Goal: Check status: Check status

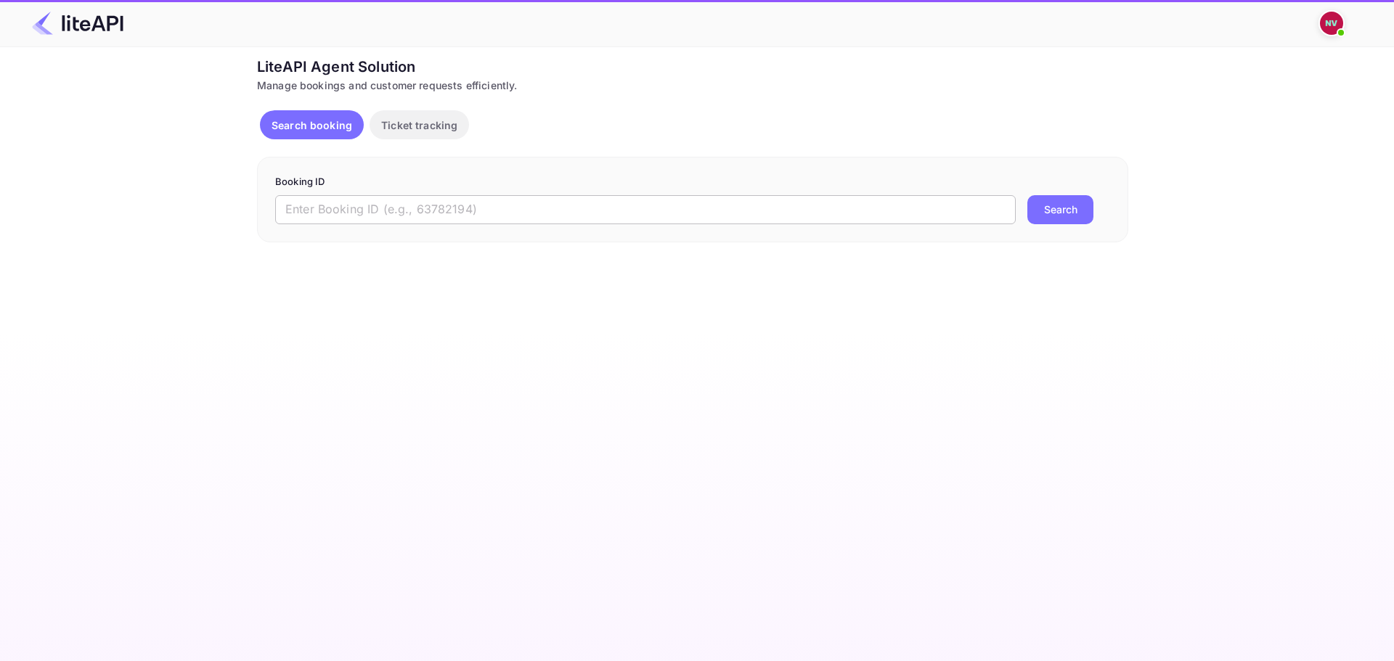
click at [532, 212] on input "text" at bounding box center [645, 209] width 741 height 29
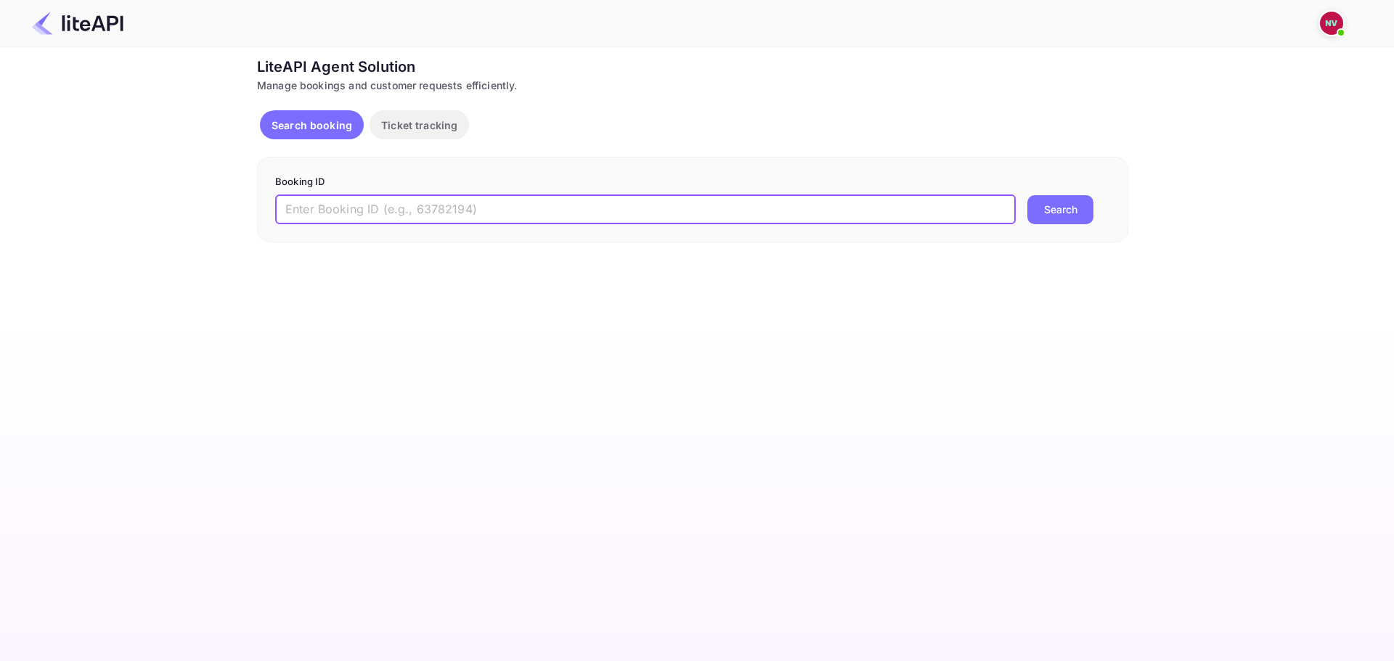
paste input "8814348"
type input "8814348"
click at [1027, 195] on button "Search" at bounding box center [1060, 209] width 66 height 29
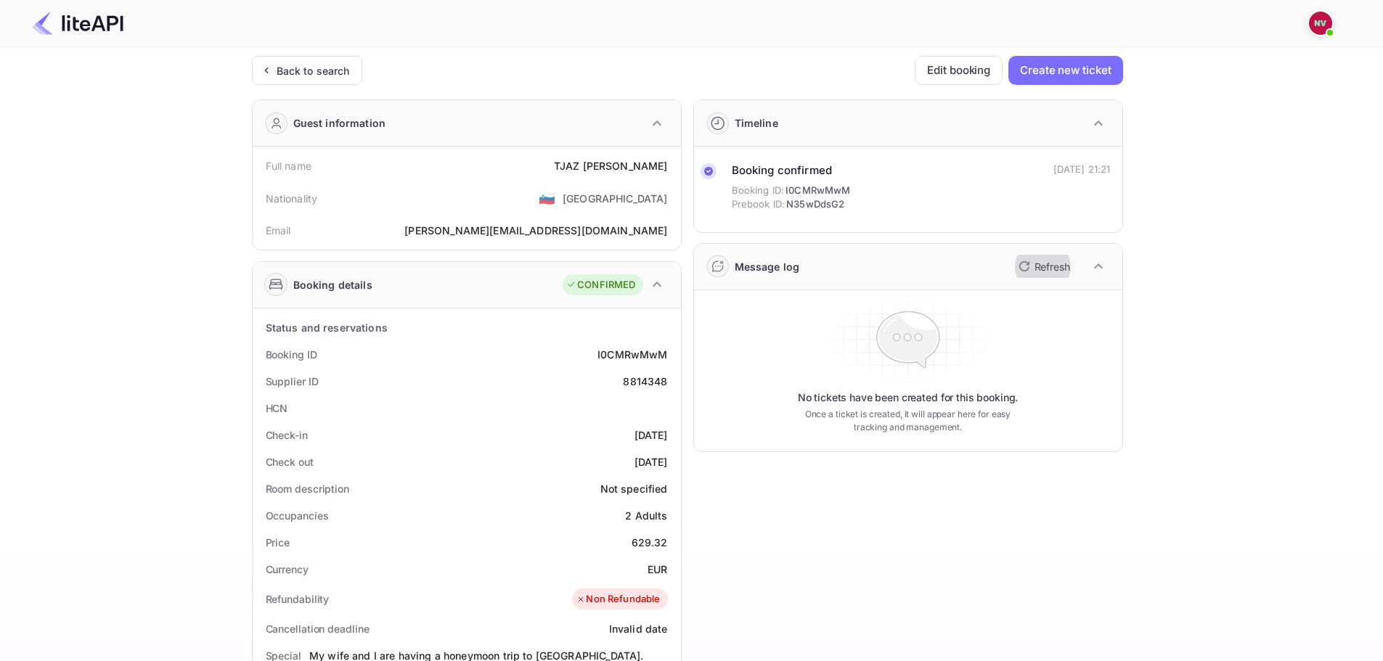
click at [1030, 261] on icon "button" at bounding box center [1024, 266] width 17 height 17
click at [1018, 269] on icon "button" at bounding box center [1024, 266] width 17 height 17
click at [1024, 268] on icon "button" at bounding box center [1024, 266] width 17 height 17
click at [1029, 266] on icon "button" at bounding box center [1024, 266] width 17 height 17
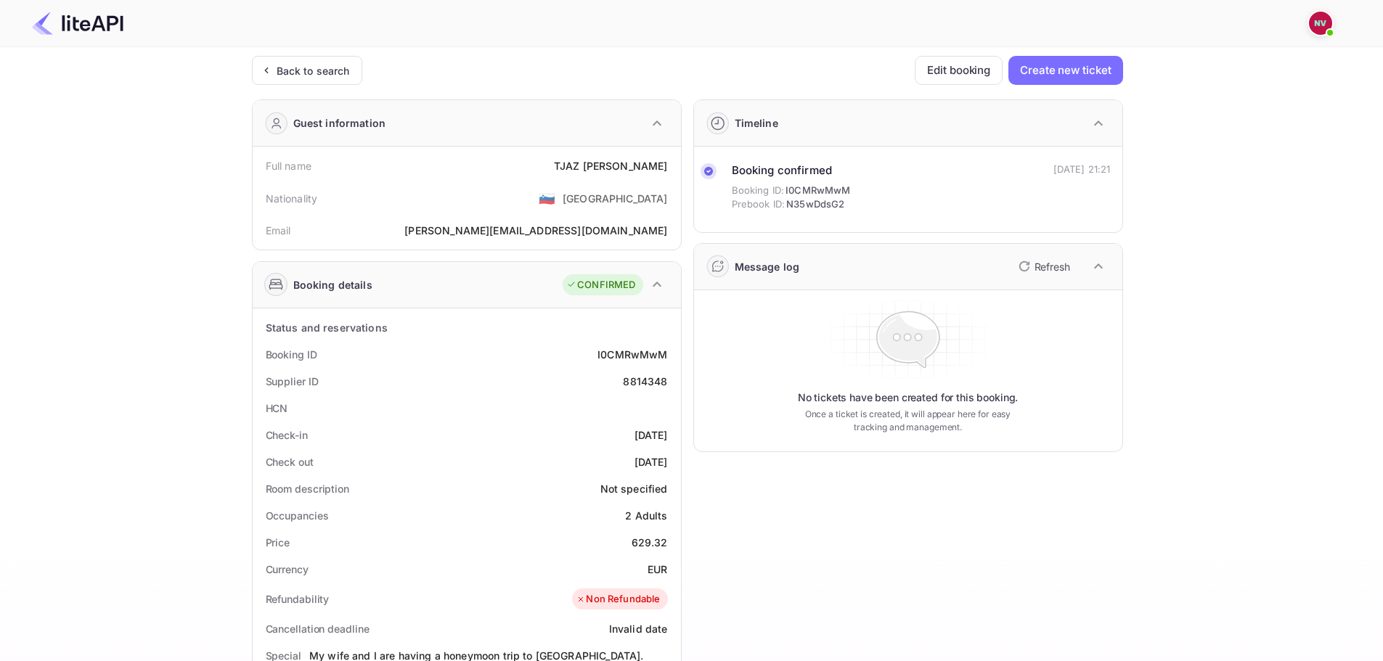
click at [1030, 266] on icon "button" at bounding box center [1024, 266] width 17 height 17
click at [1029, 266] on icon "button" at bounding box center [1024, 266] width 17 height 17
click at [1020, 264] on icon "button" at bounding box center [1024, 266] width 10 height 10
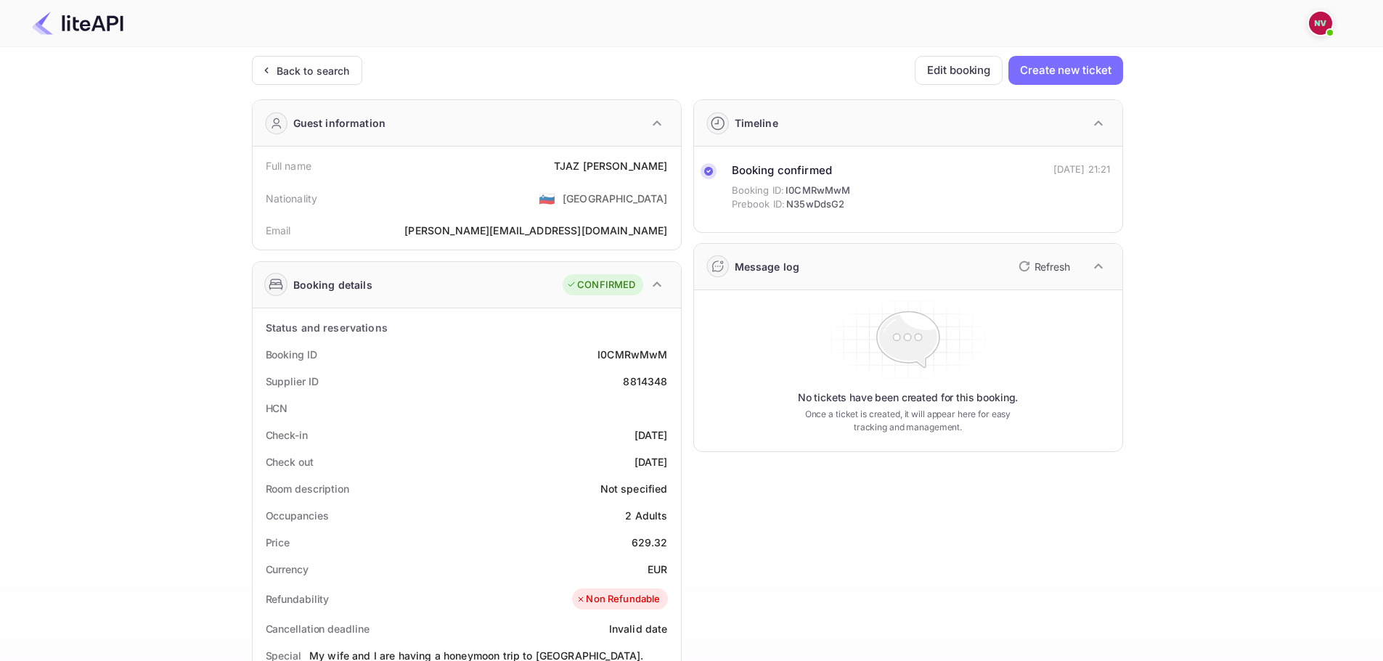
click at [1236, 261] on div "Ticket Affiliate URL [URL][DOMAIN_NAME] Business partner name Nuitee Travel Cus…" at bounding box center [687, 555] width 1340 height 998
click at [1043, 271] on p "Refresh" at bounding box center [1053, 266] width 36 height 15
click at [1043, 270] on p "Refresh" at bounding box center [1053, 266] width 36 height 15
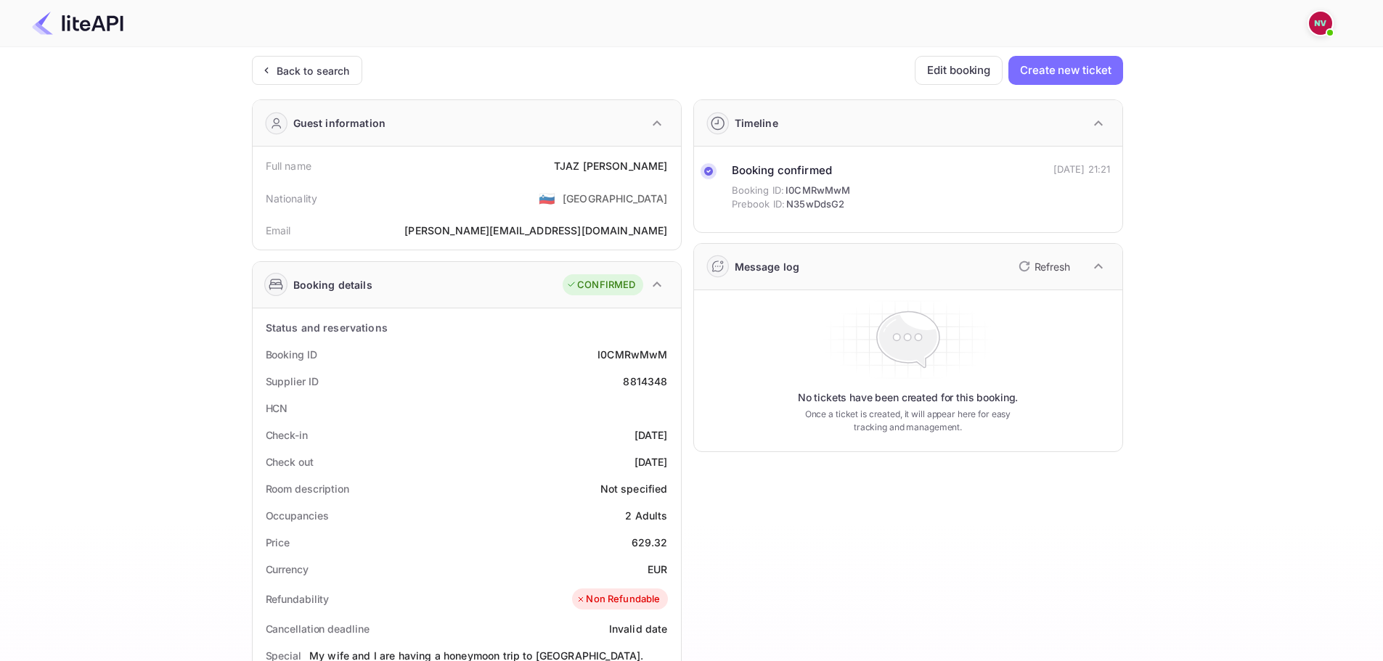
click at [1043, 268] on p "Refresh" at bounding box center [1053, 266] width 36 height 15
click at [1024, 264] on icon "button" at bounding box center [1024, 266] width 17 height 17
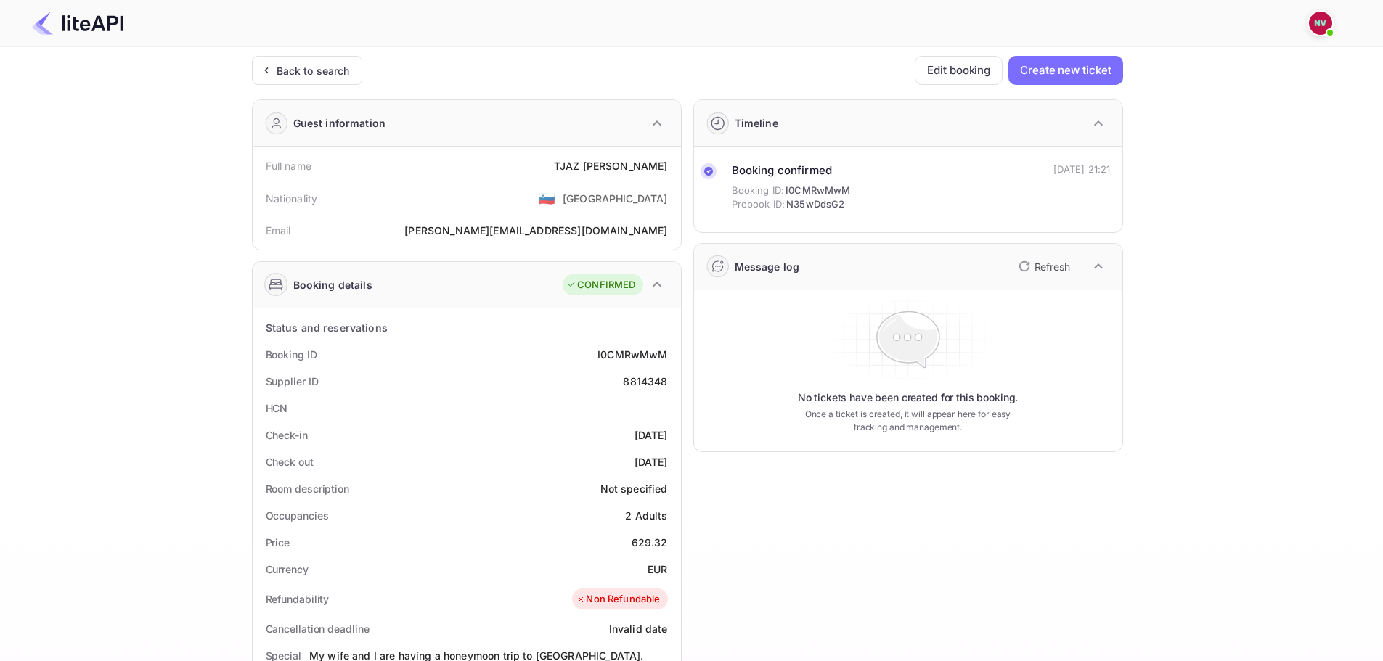
click at [1024, 264] on icon "button" at bounding box center [1024, 266] width 17 height 17
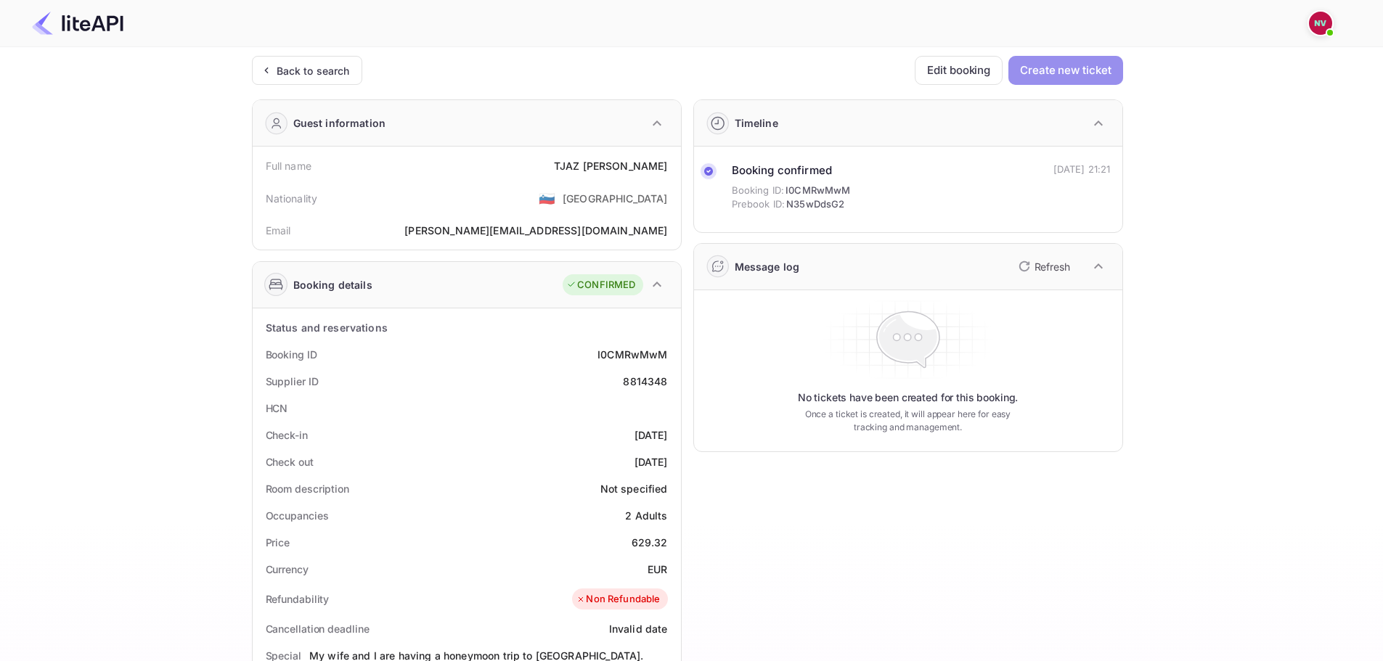
click at [1082, 75] on button "Create new ticket" at bounding box center [1065, 70] width 114 height 29
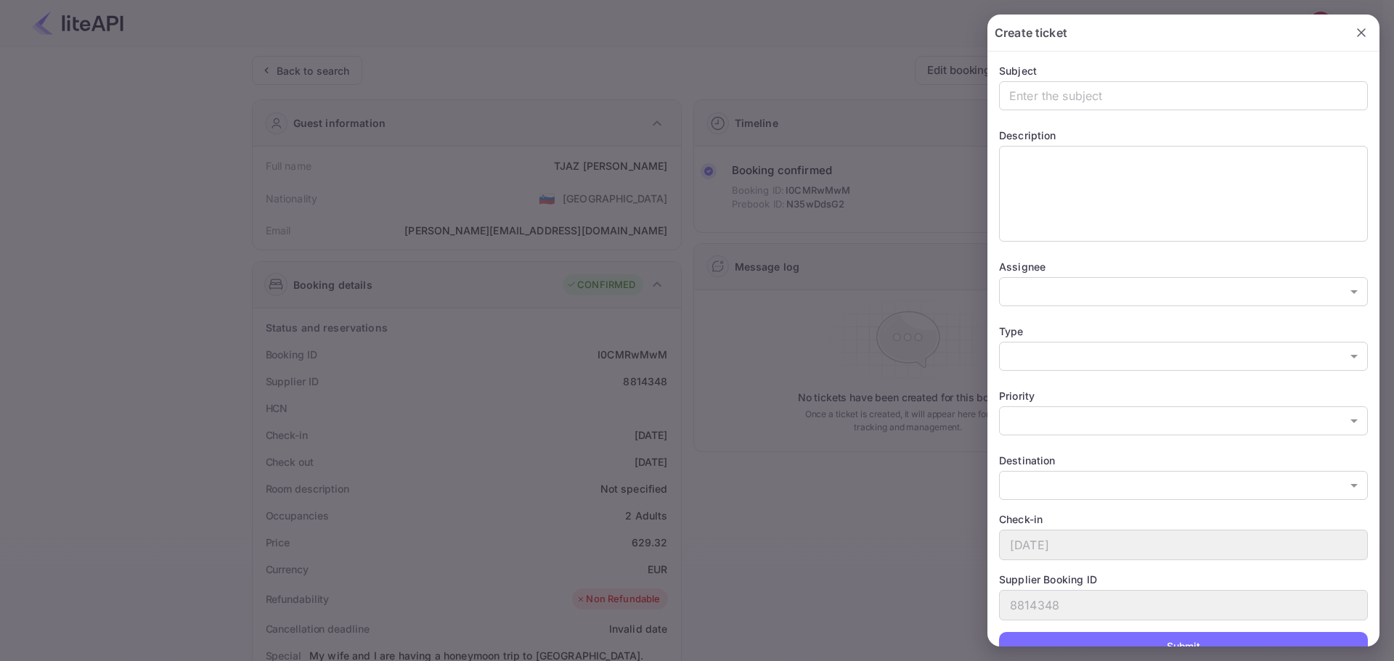
click at [1354, 29] on icon "button" at bounding box center [1361, 32] width 15 height 15
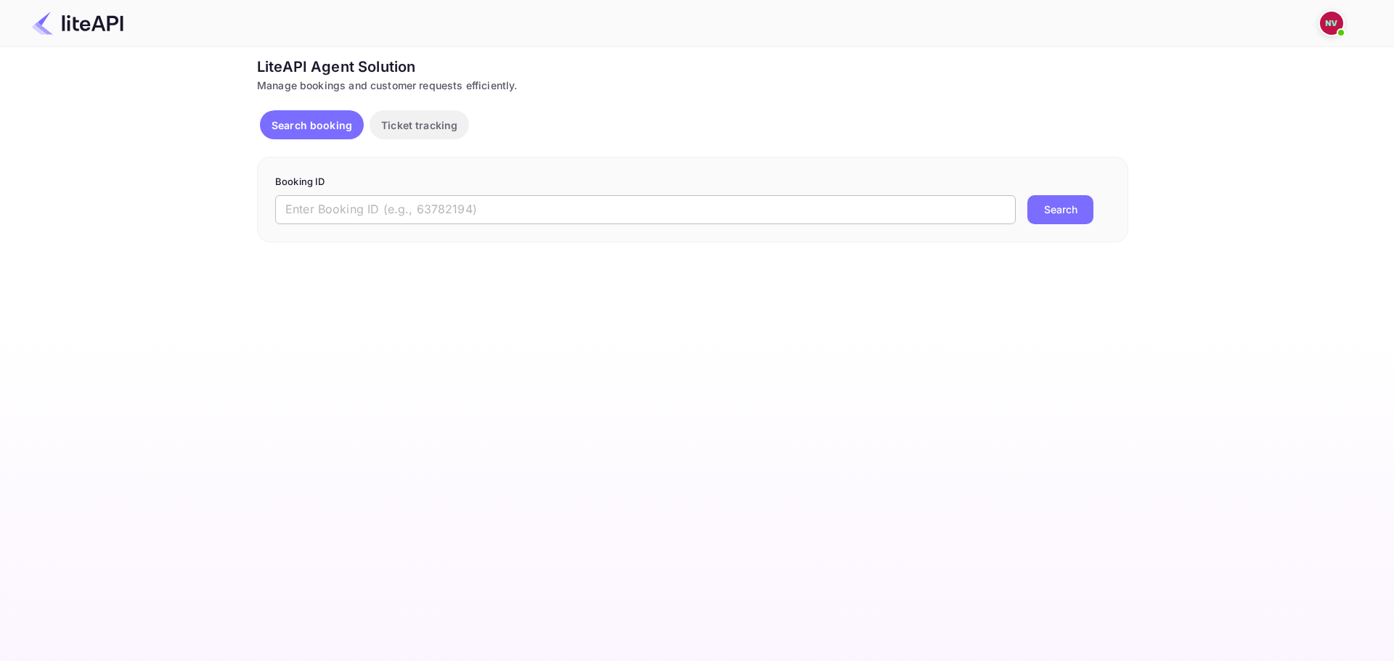
click at [385, 222] on input "text" at bounding box center [645, 209] width 741 height 29
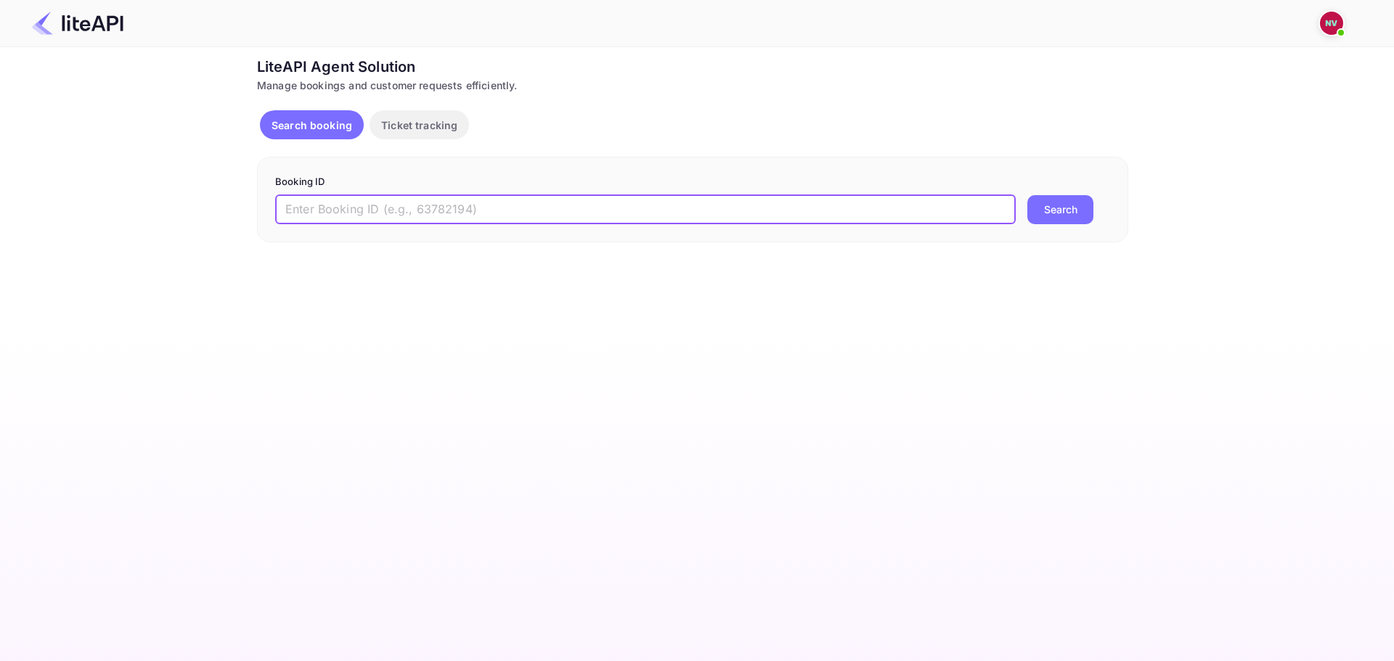
paste input "8798035"
type input "8798035"
click at [1027, 195] on button "Search" at bounding box center [1060, 209] width 66 height 29
